Goal: Find specific page/section: Find specific page/section

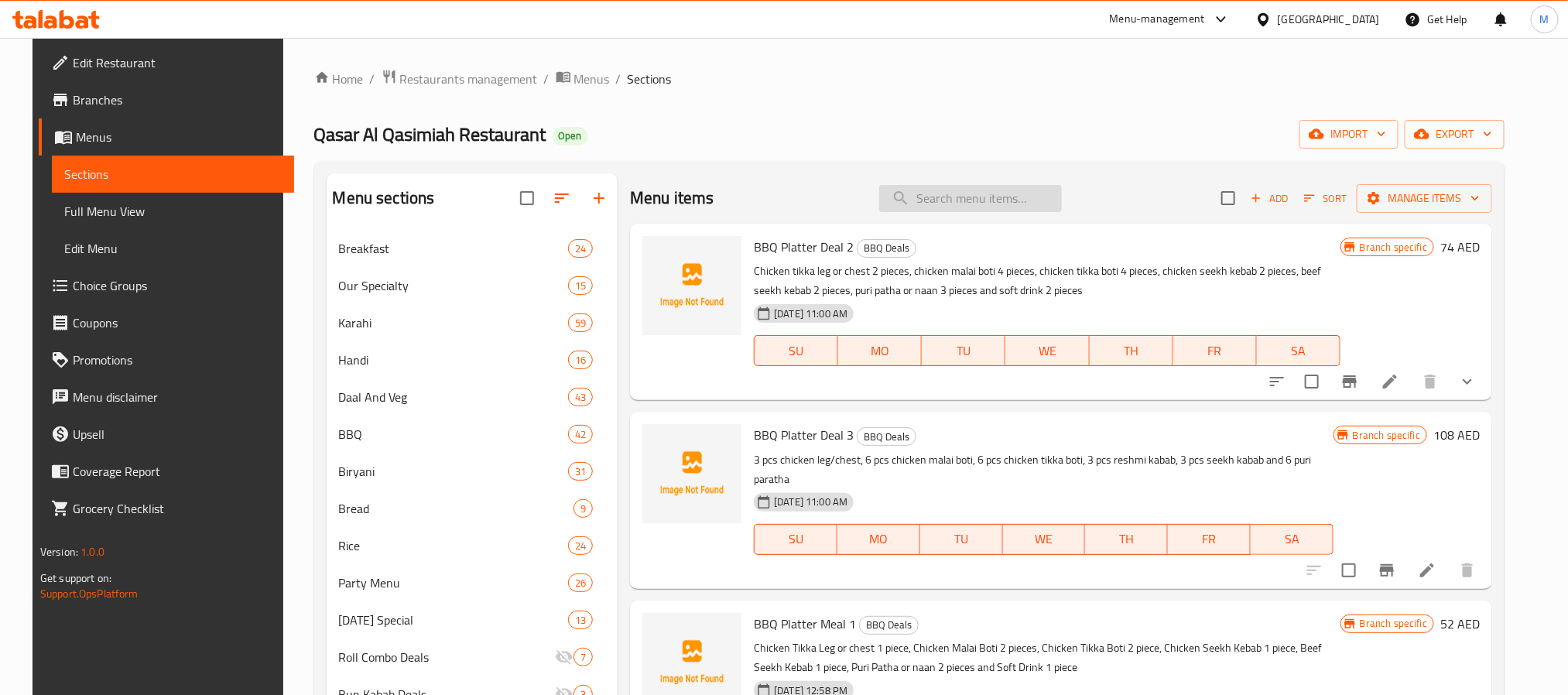
click at [995, 210] on input "search" at bounding box center [970, 199] width 183 height 27
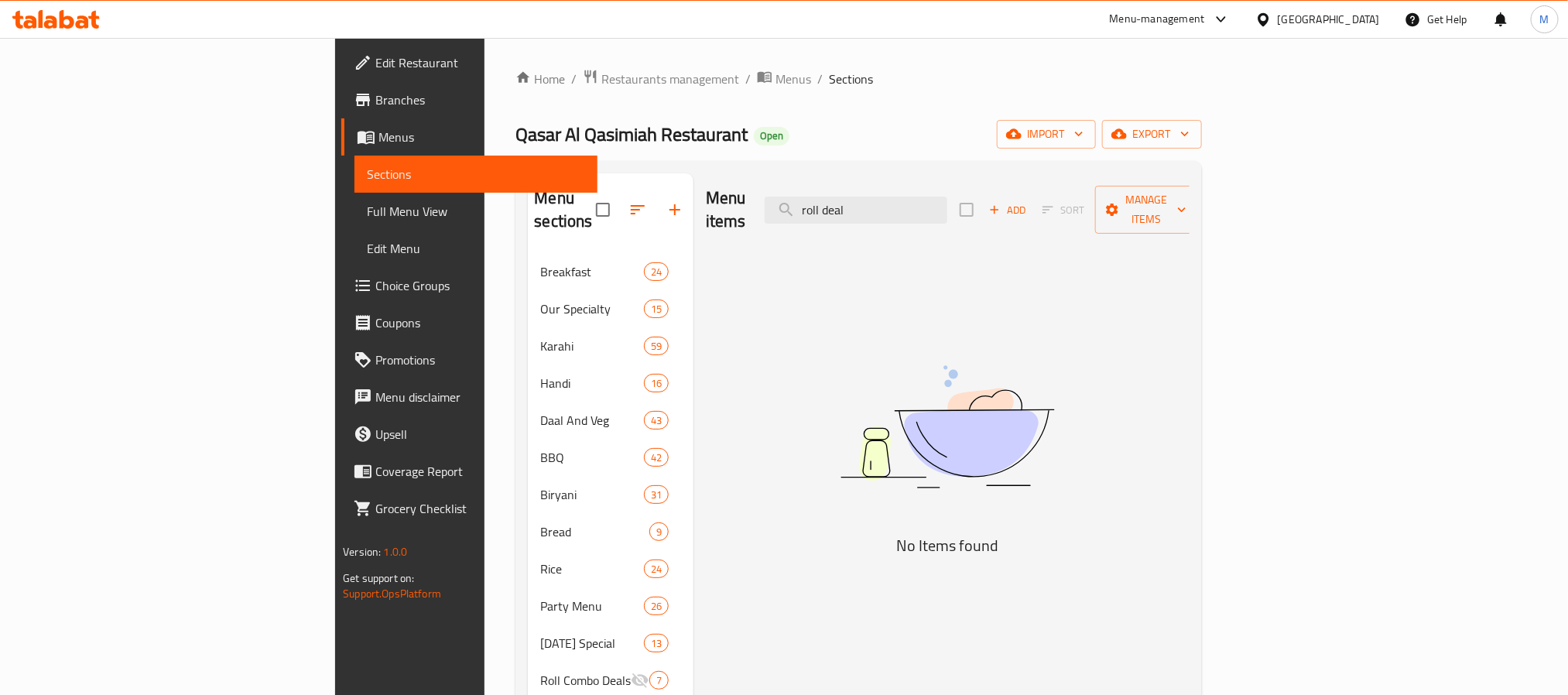
type input "roll deal"
click at [1189, 133] on span "export" at bounding box center [1152, 134] width 75 height 19
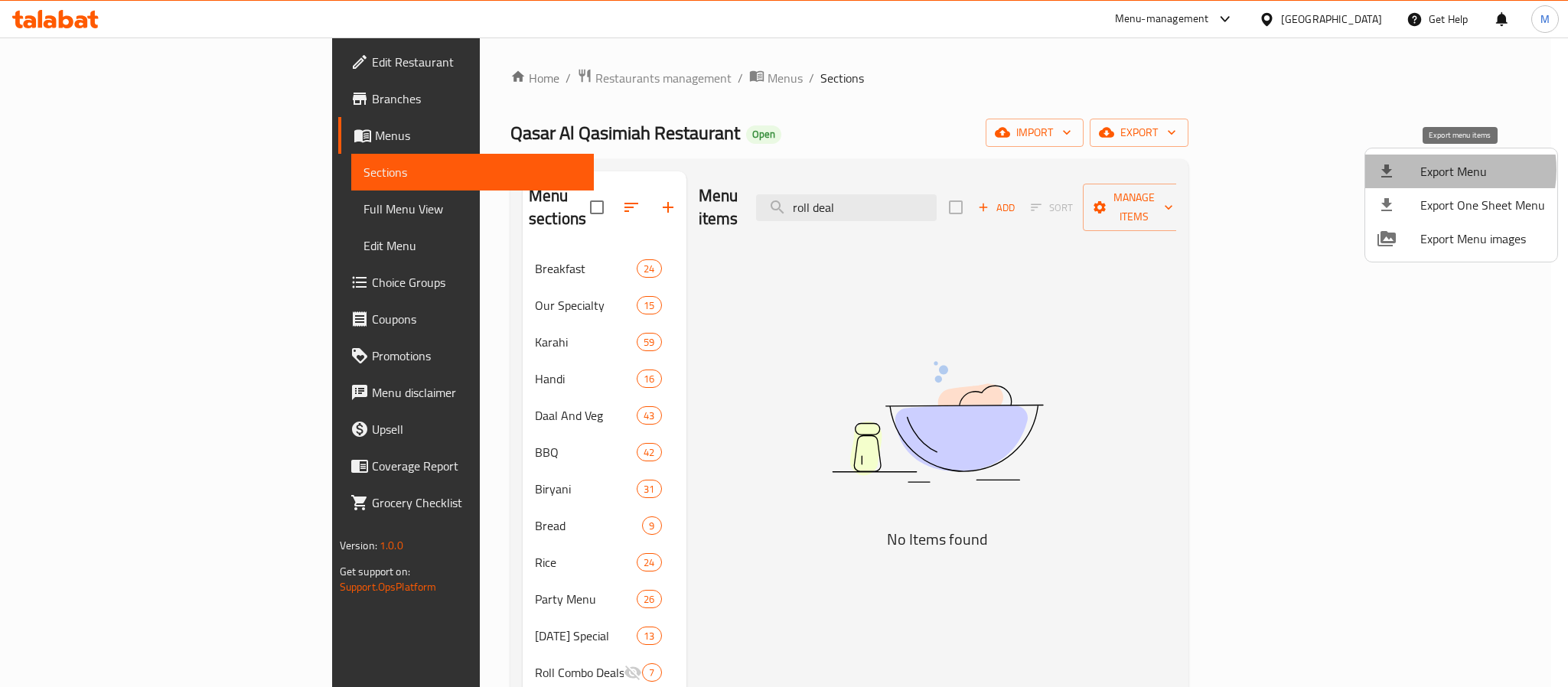
click at [1438, 170] on span "Export Menu" at bounding box center [1482, 171] width 125 height 18
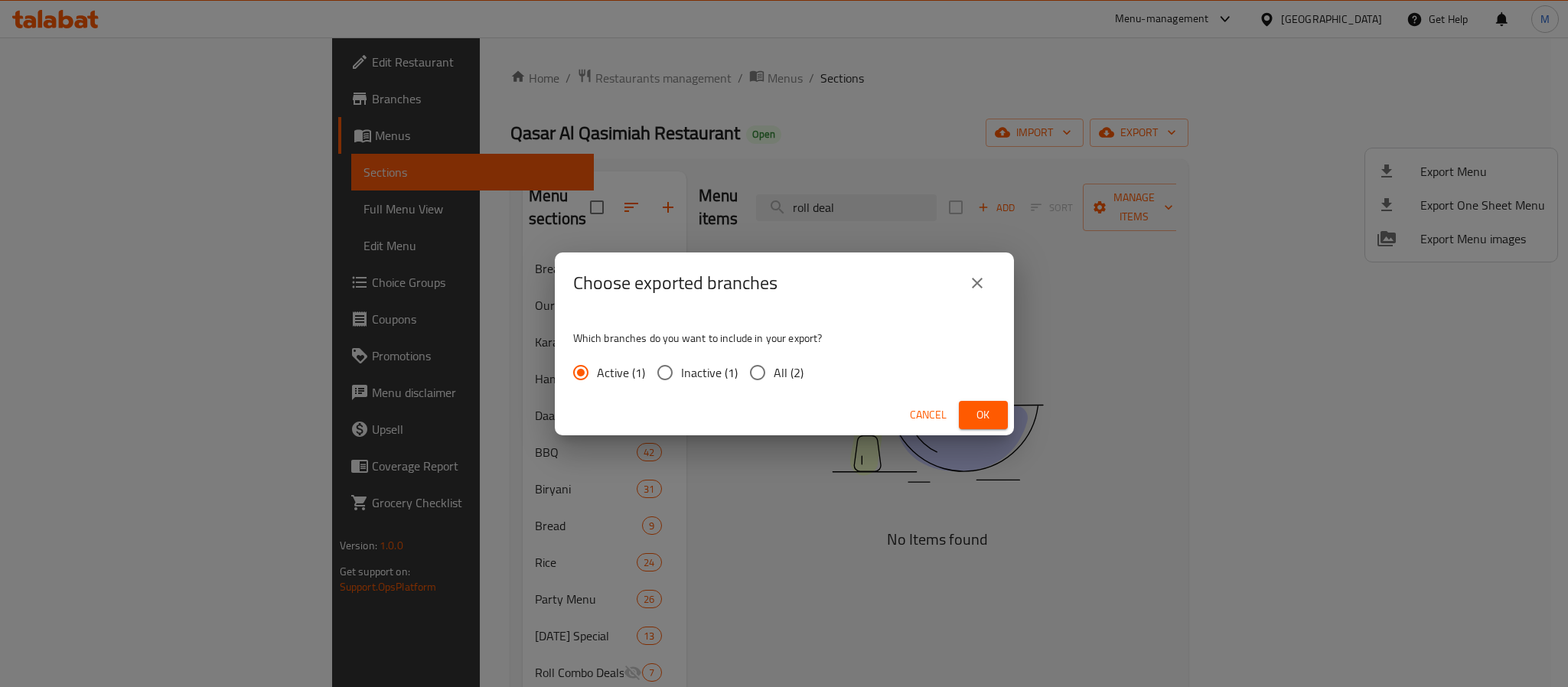
click at [777, 372] on span "All (2)" at bounding box center [788, 373] width 29 height 18
click at [773, 372] on input "All (2)" at bounding box center [757, 372] width 32 height 32
radio input "true"
click at [983, 415] on span "Ok" at bounding box center [983, 415] width 25 height 19
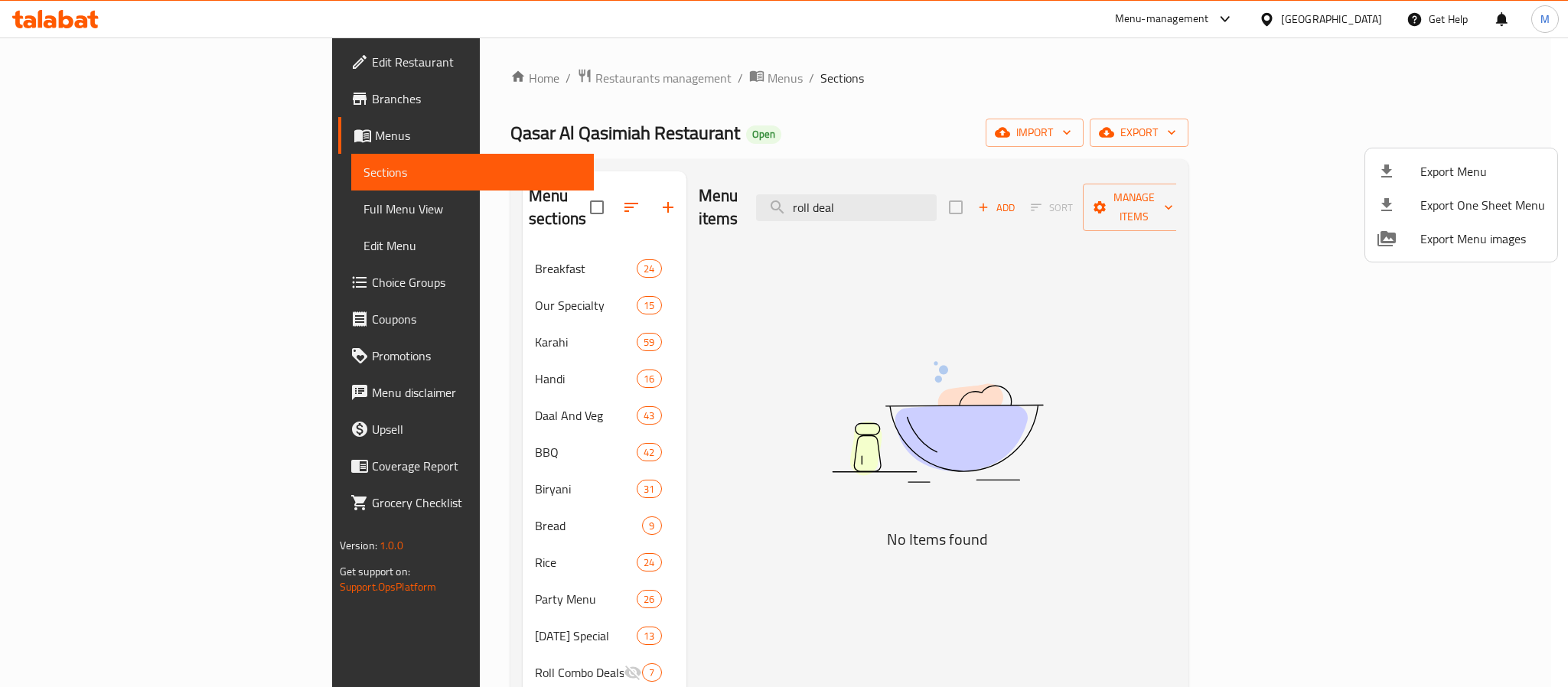
click at [1313, 23] on div at bounding box center [784, 344] width 1568 height 687
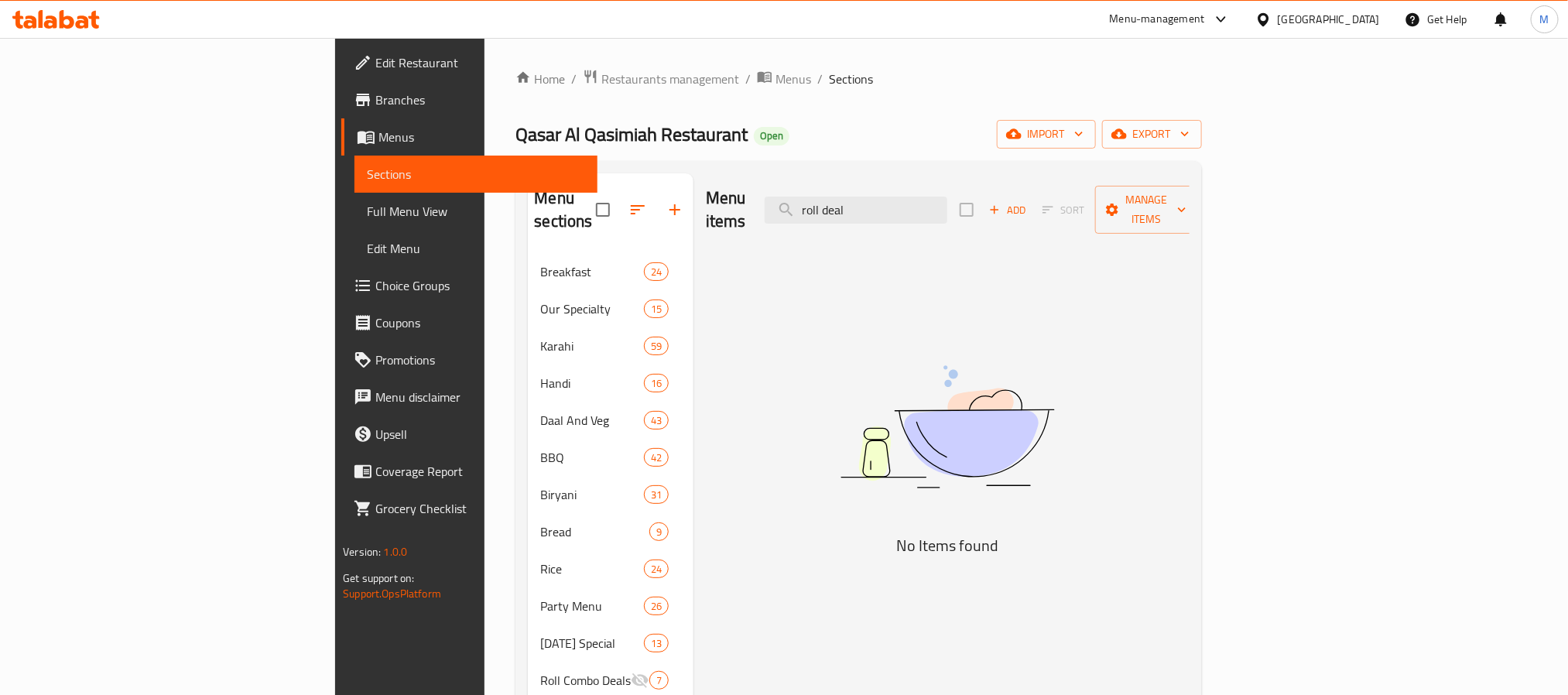
click at [1341, 22] on div "[GEOGRAPHIC_DATA]" at bounding box center [1329, 19] width 103 height 17
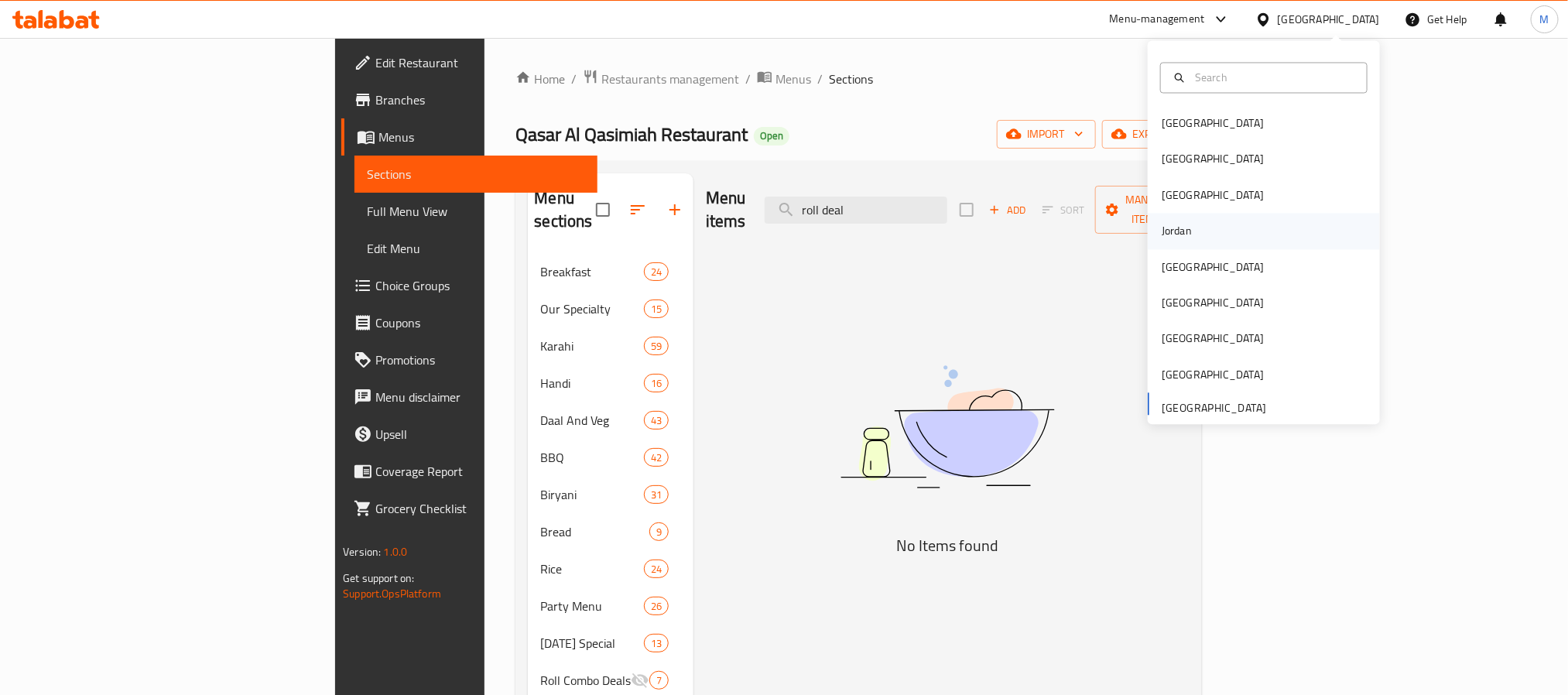
click at [1196, 233] on div "Jordan" at bounding box center [1264, 231] width 232 height 36
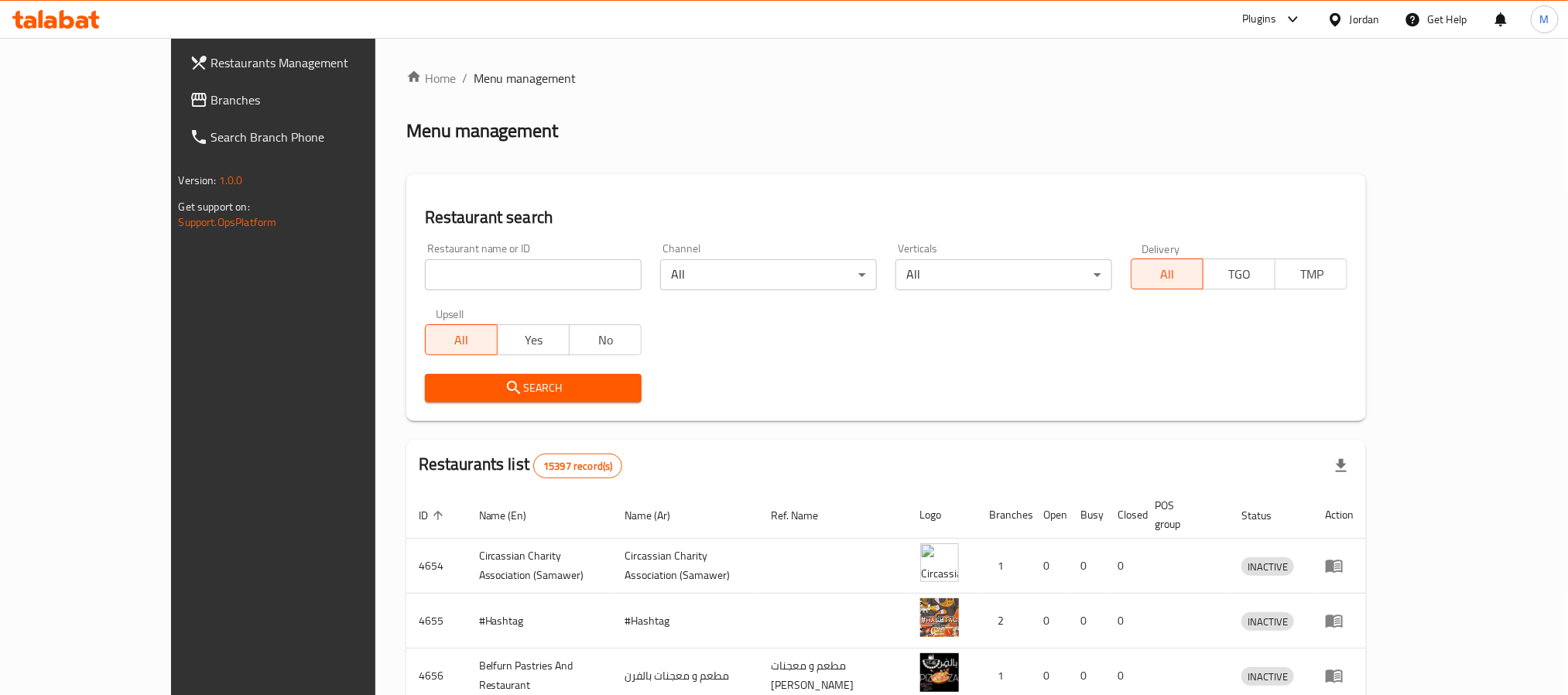
click at [465, 277] on input "search" at bounding box center [533, 275] width 217 height 31
paste input "727181"
type input "727181"
click button "Search" at bounding box center [533, 388] width 217 height 29
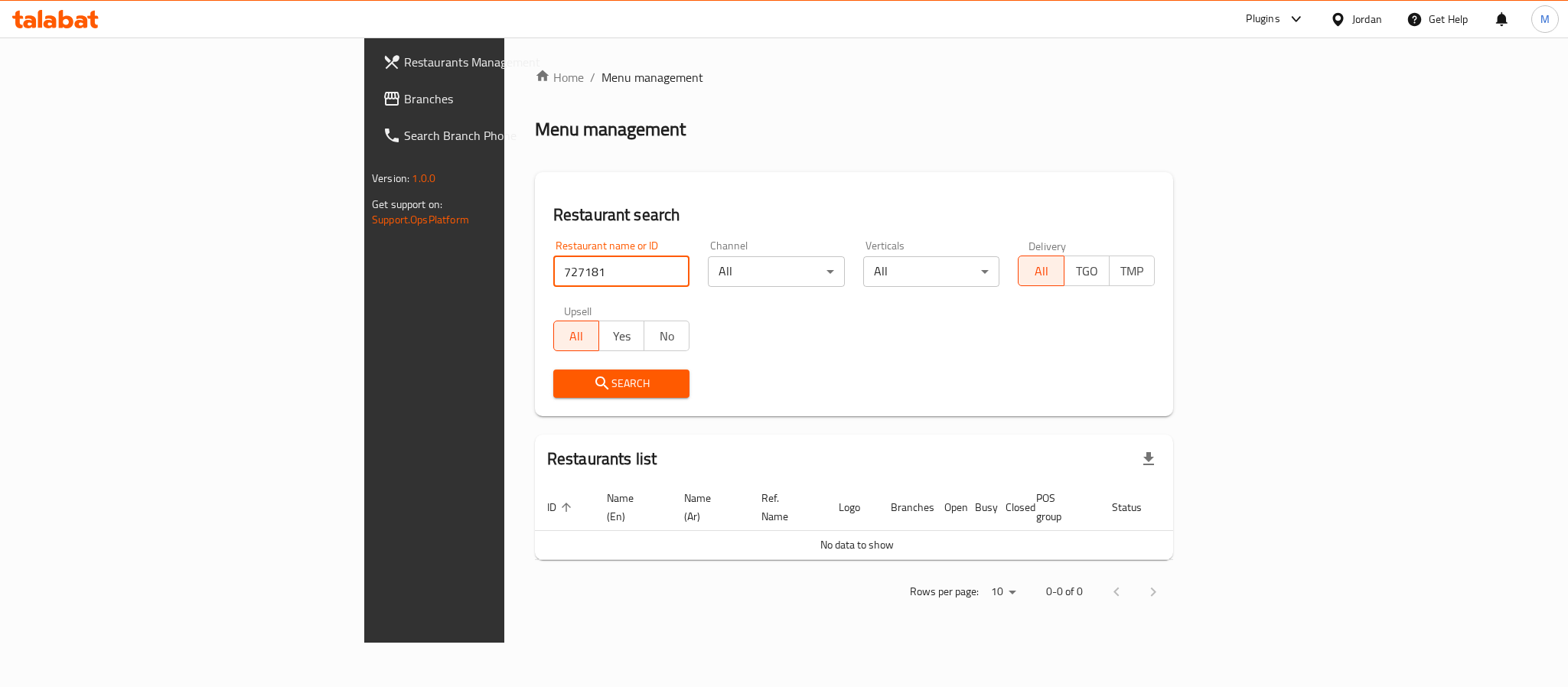
click at [370, 111] on link "Branches" at bounding box center [498, 98] width 256 height 37
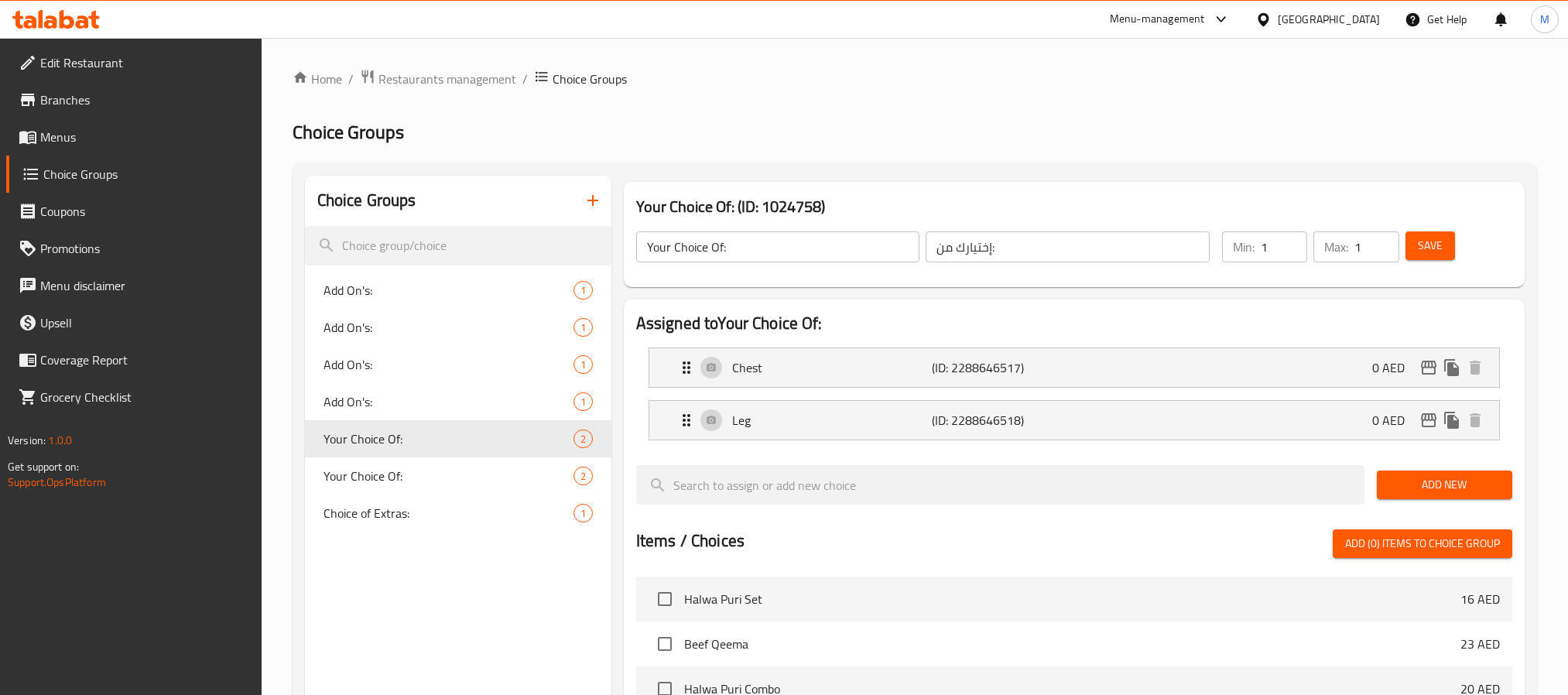
scroll to position [463, 0]
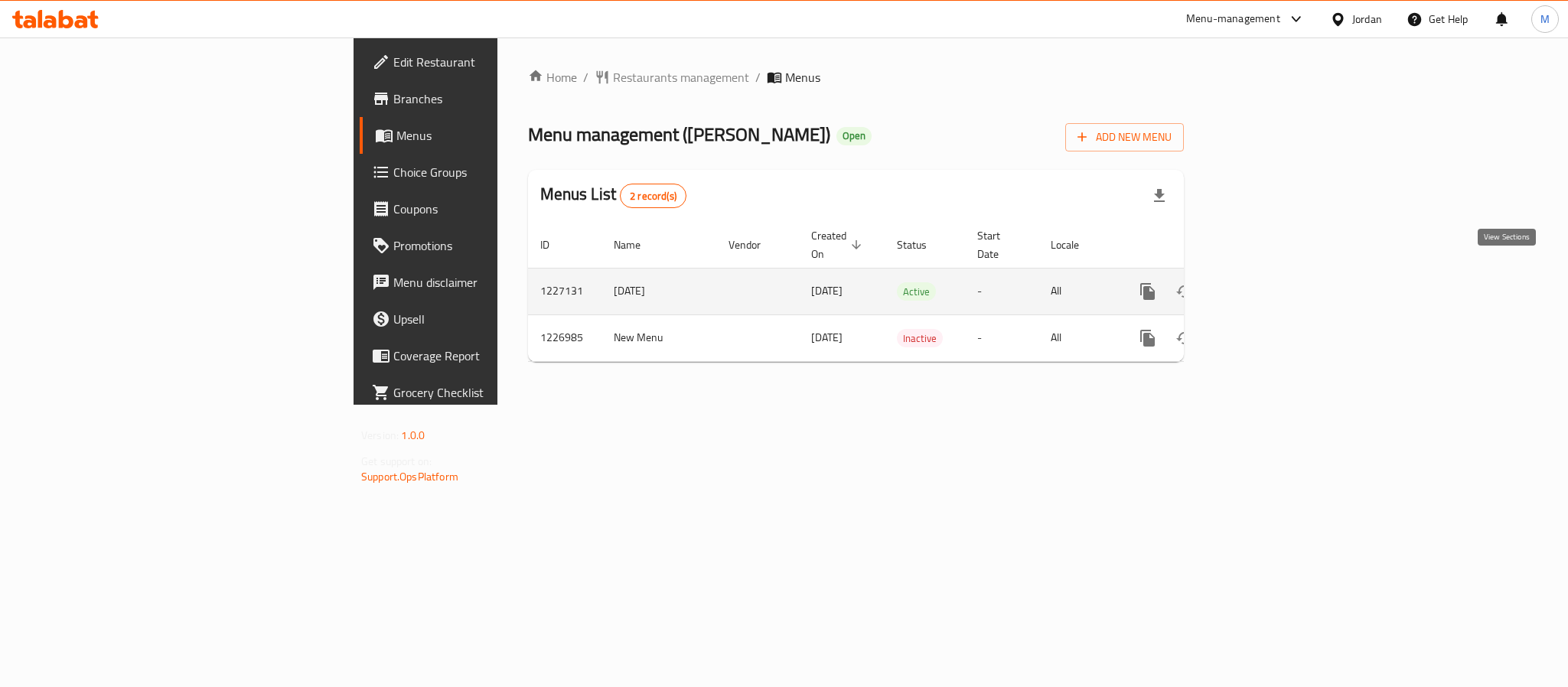
click at [1267, 282] on icon "enhanced table" at bounding box center [1257, 291] width 18 height 18
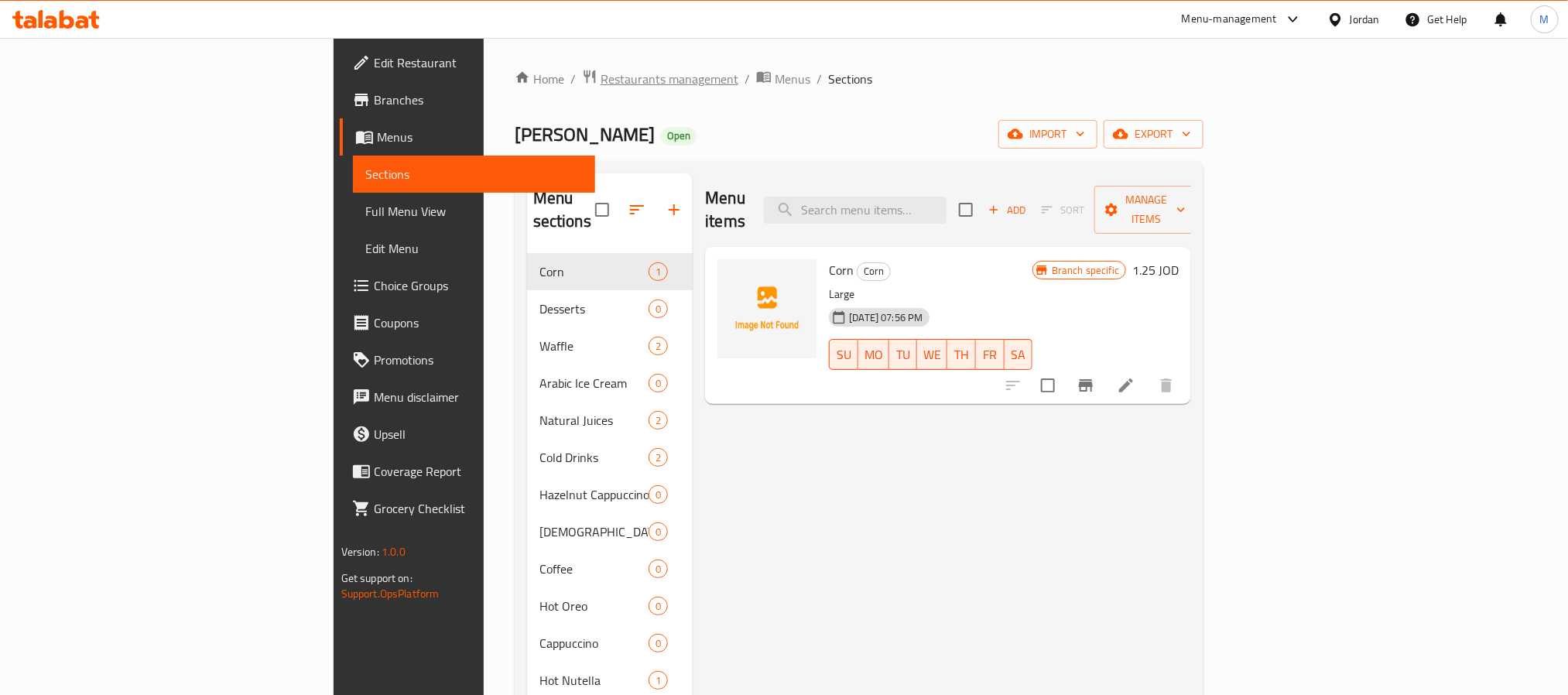
click at [600, 79] on span "Restaurants management" at bounding box center [669, 79] width 138 height 18
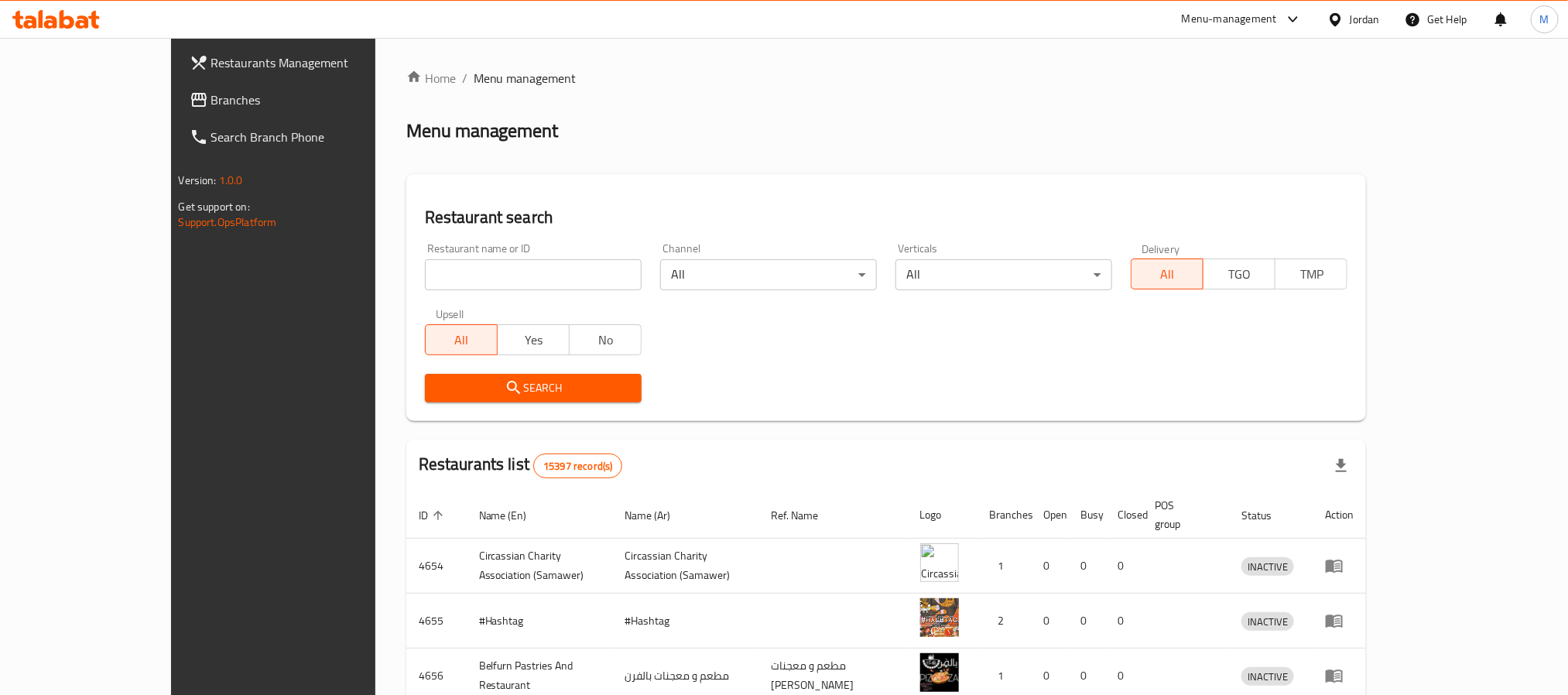
click at [1335, 12] on icon at bounding box center [1336, 20] width 17 height 17
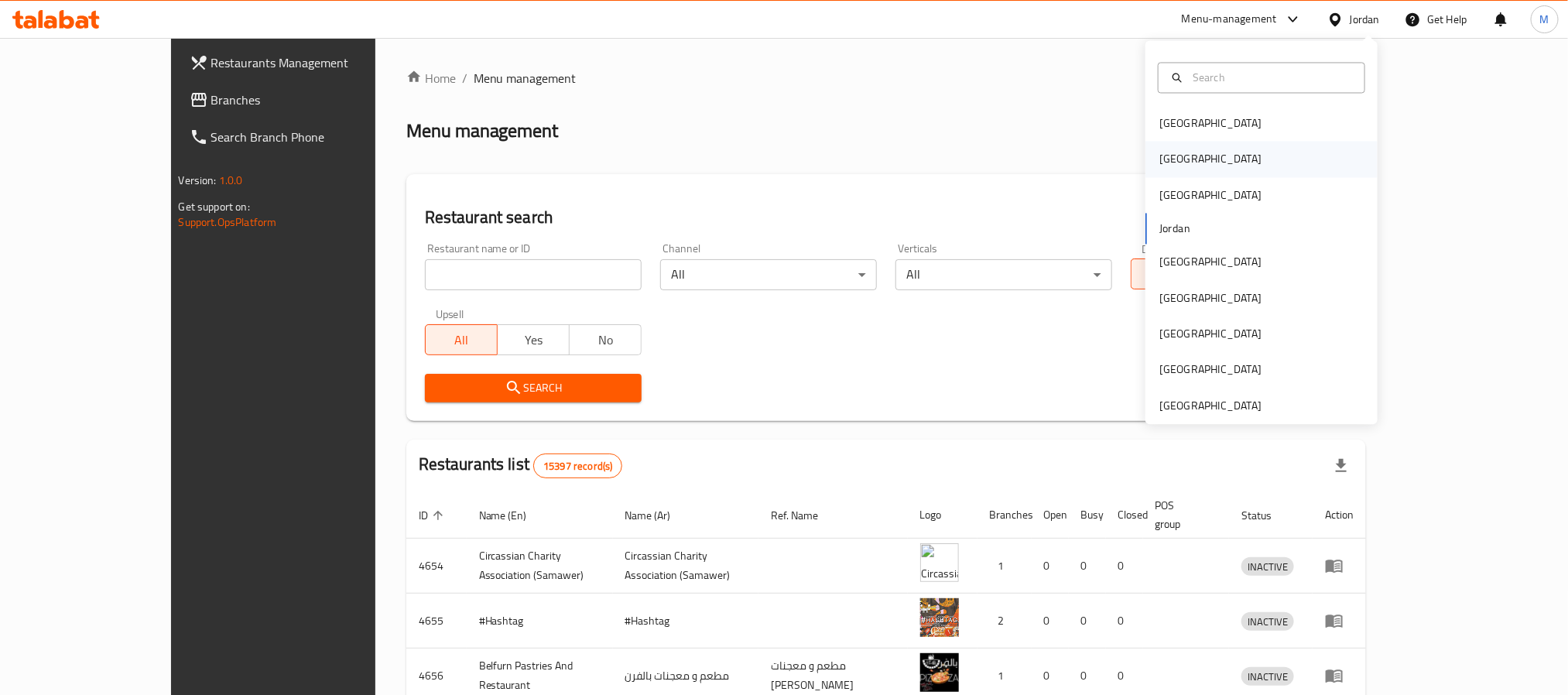
click at [1185, 163] on div "Egypt" at bounding box center [1261, 159] width 232 height 36
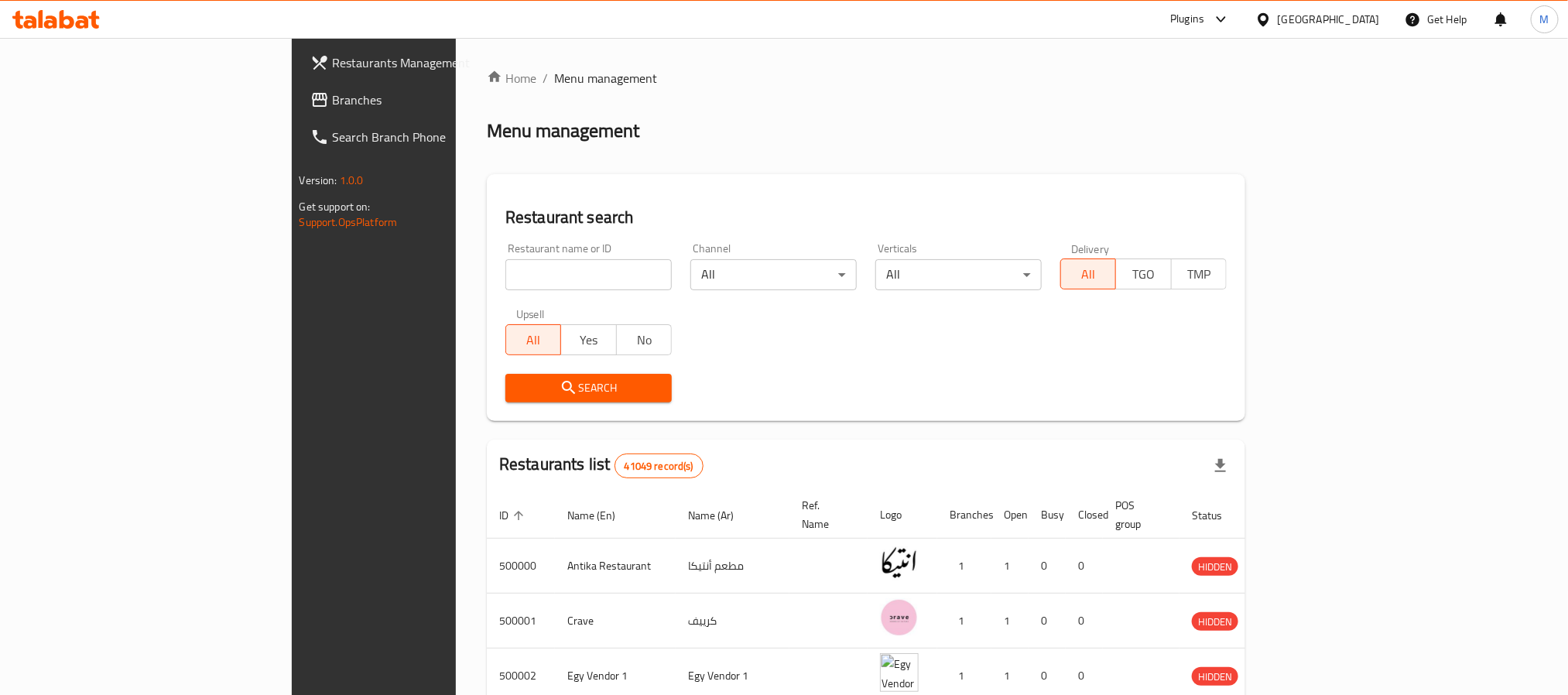
click at [332, 103] on span "Branches" at bounding box center [436, 99] width 209 height 18
